Goal: Information Seeking & Learning: Check status

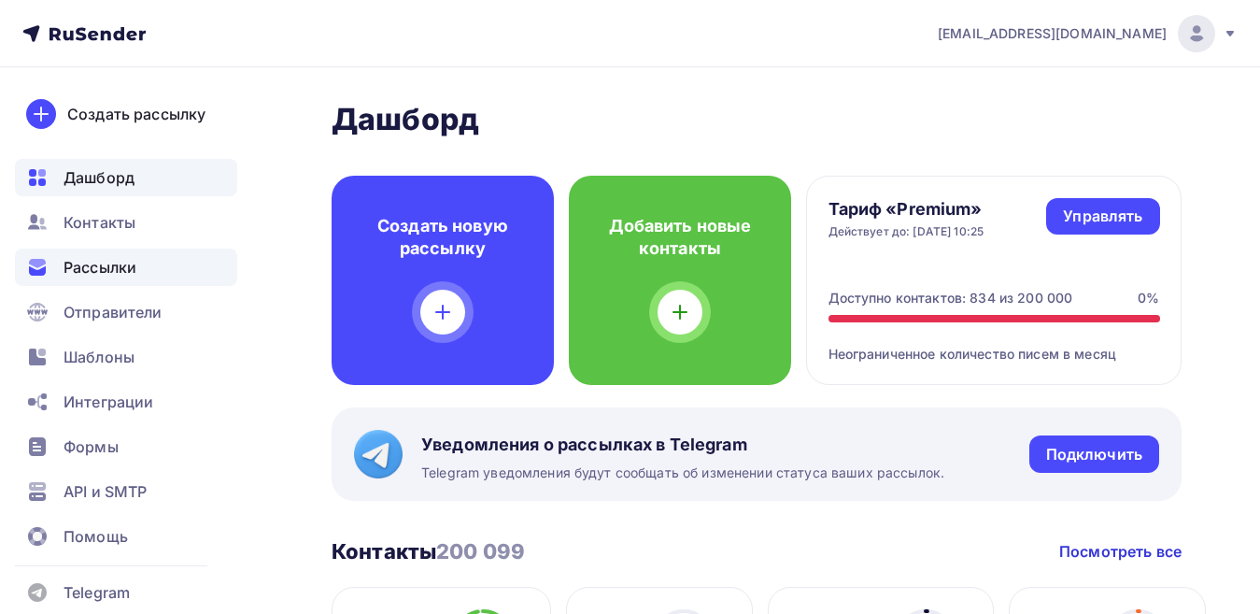
click at [128, 260] on span "Рассылки" at bounding box center [100, 267] width 73 height 22
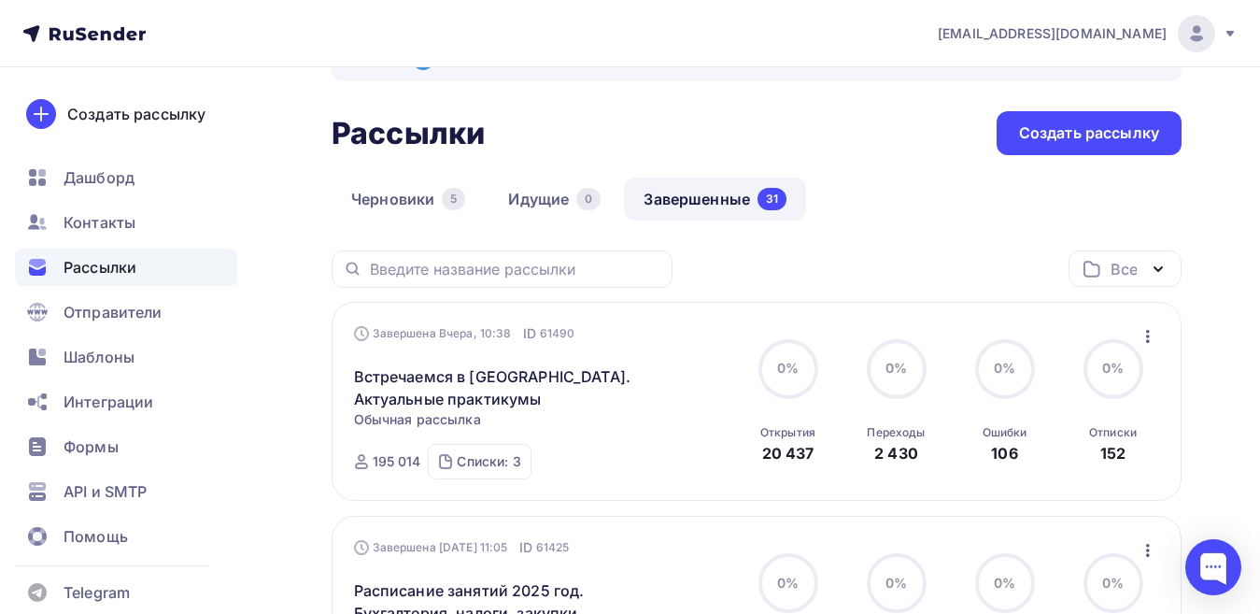
scroll to position [187, 0]
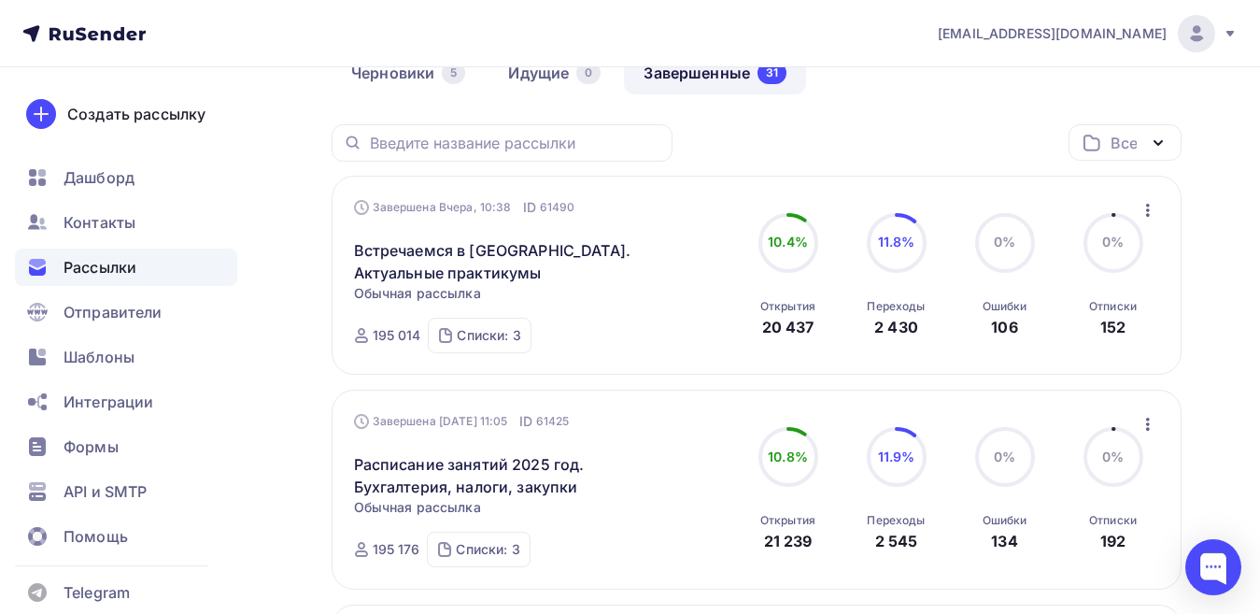
click at [887, 259] on circle at bounding box center [897, 243] width 56 height 56
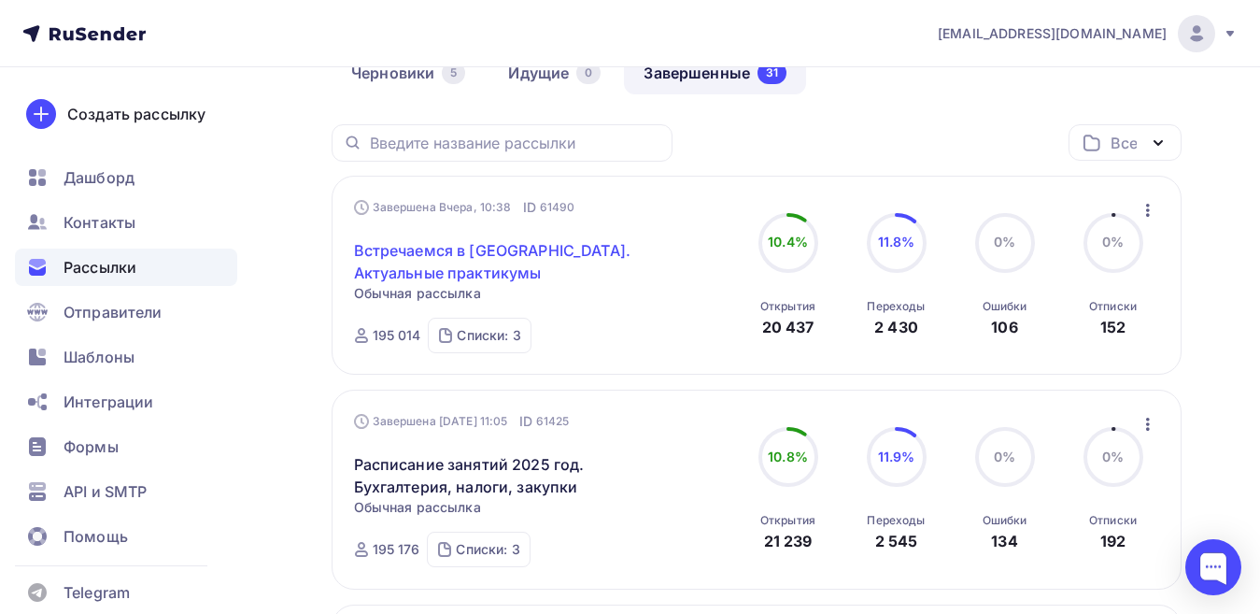
click at [517, 242] on link "Встречаемся в [GEOGRAPHIC_DATA]. Актуальные практикумы" at bounding box center [514, 261] width 320 height 45
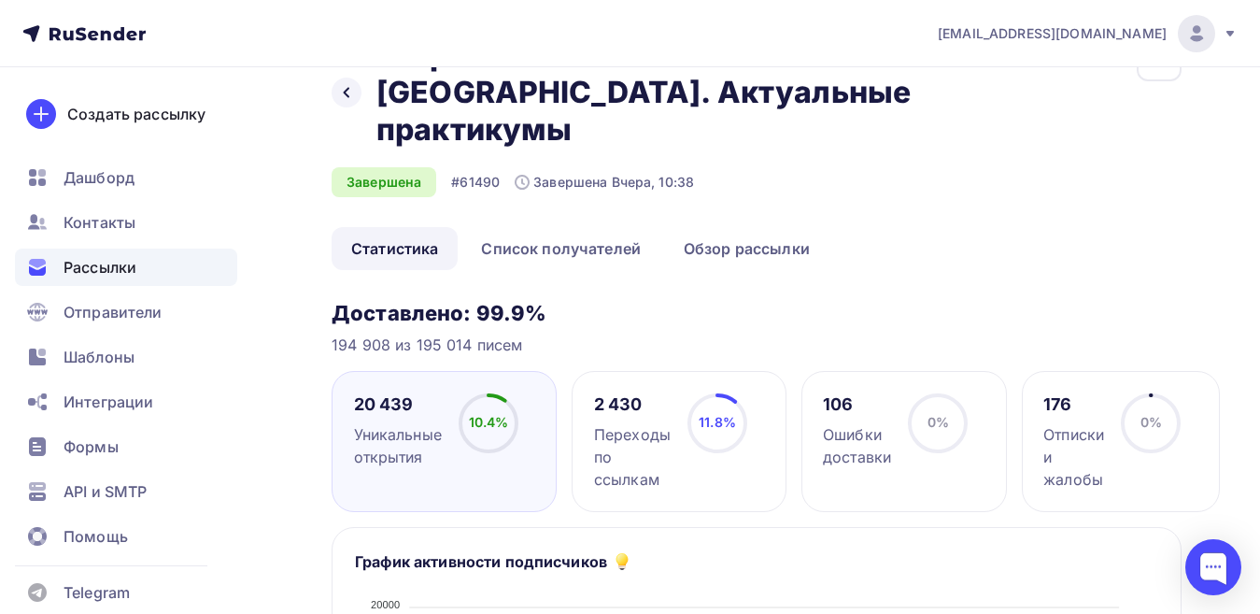
scroll to position [93, 0]
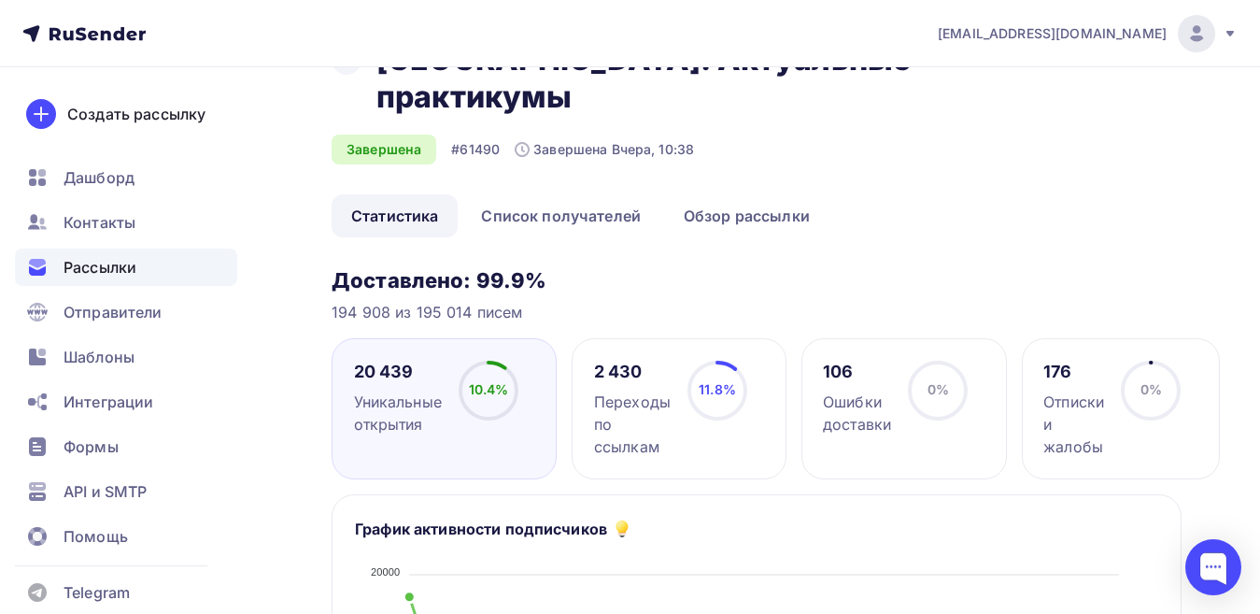
click at [618, 361] on div "2 430" at bounding box center [632, 372] width 77 height 22
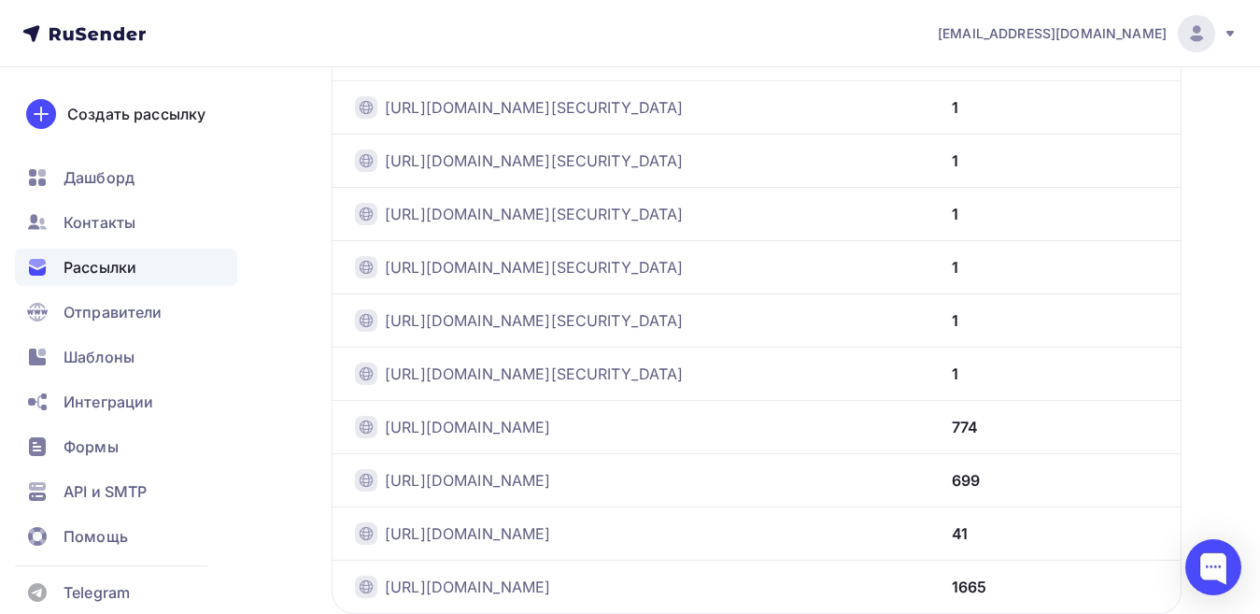
scroll to position [3623, 0]
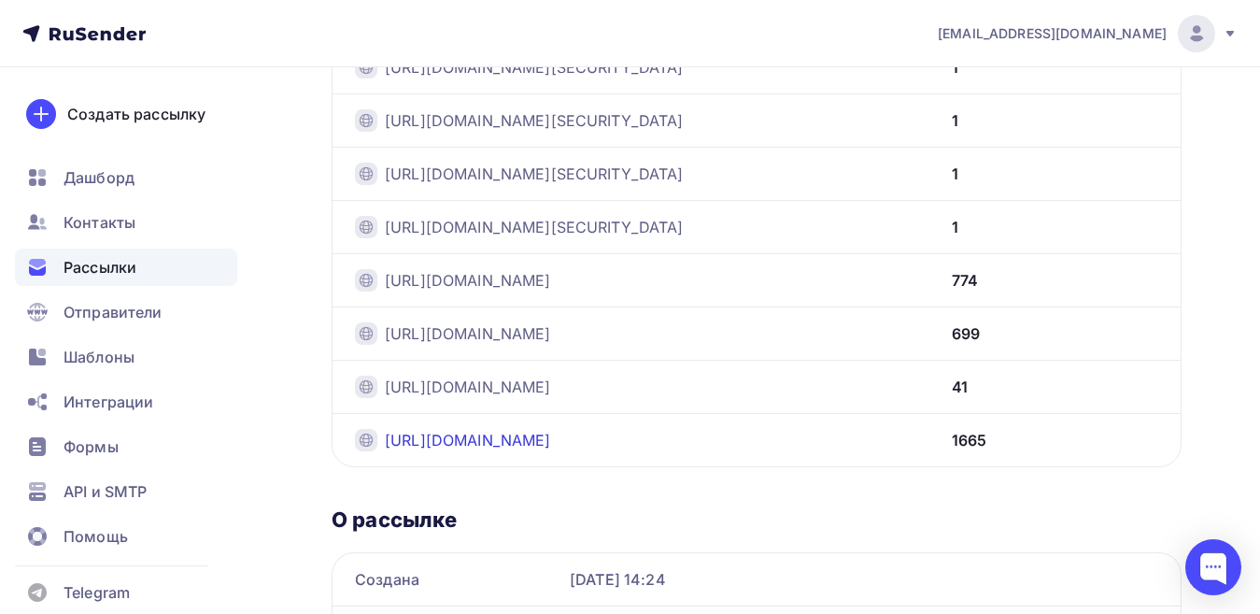
click at [551, 429] on link "[URL][DOMAIN_NAME]" at bounding box center [468, 440] width 166 height 22
